Goal: Information Seeking & Learning: Learn about a topic

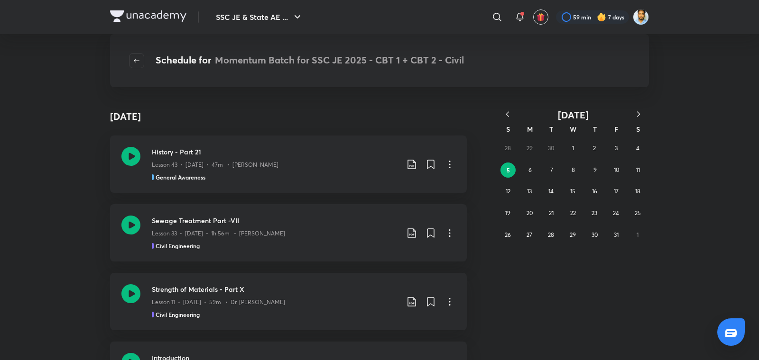
click at [504, 116] on icon "button" at bounding box center [507, 114] width 9 height 9
click at [575, 193] on abbr "17" at bounding box center [573, 191] width 5 height 7
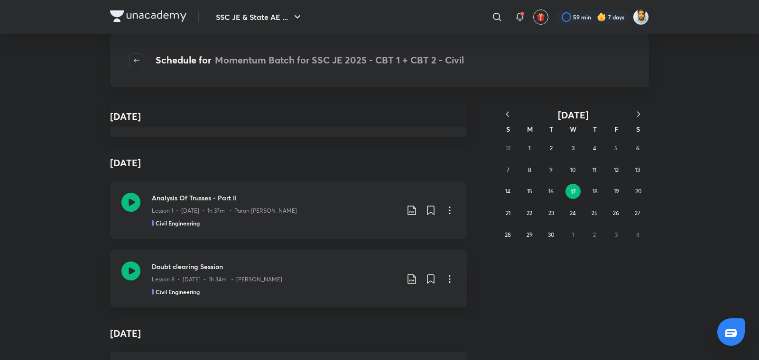
scroll to position [127, 0]
click at [306, 203] on div "Lesson 1 • Sept 18 • 1h 37m • Paran Raj Bhatia" at bounding box center [275, 207] width 247 height 12
click at [231, 208] on p "Lesson 1 • Sept 18 • 1h 37m • Paran Raj Bhatia" at bounding box center [224, 209] width 145 height 9
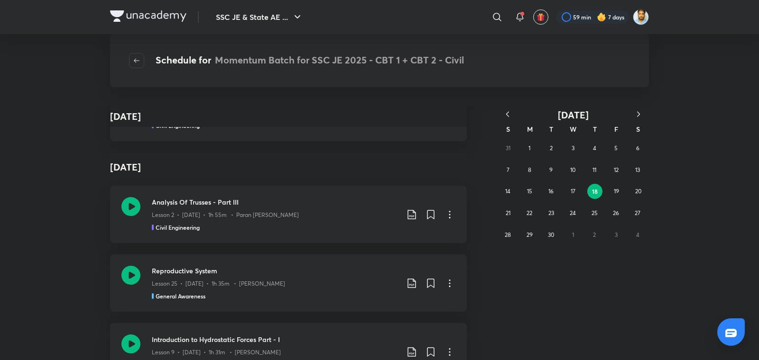
scroll to position [15105, 0]
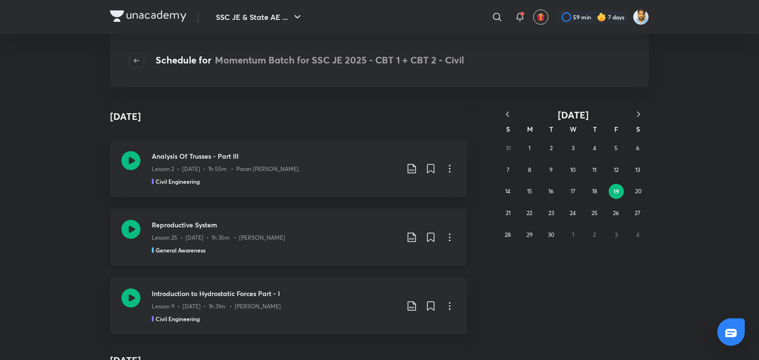
click at [278, 238] on p "Lesson 25 • Sept 19 • 1h 35m • Deepali Mishra" at bounding box center [218, 238] width 133 height 9
